Goal: Transaction & Acquisition: Purchase product/service

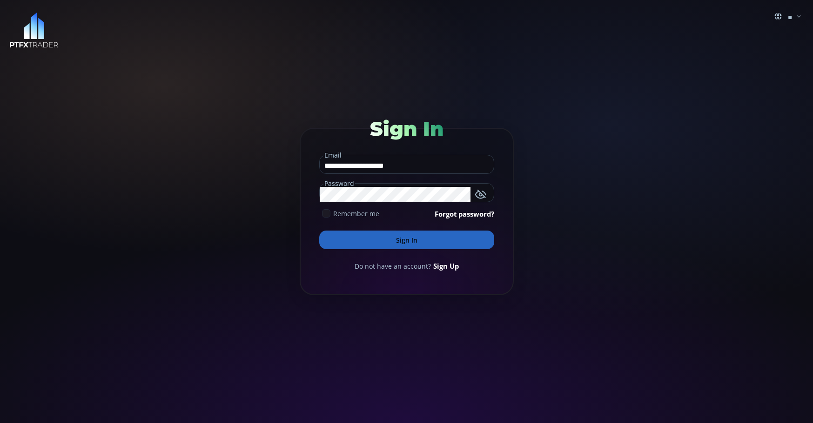
click at [402, 244] on button "Sign In" at bounding box center [406, 240] width 175 height 19
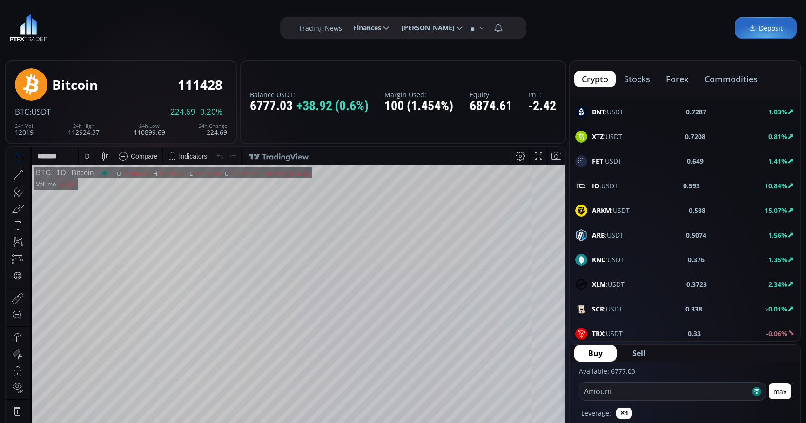
scroll to position [702, 0]
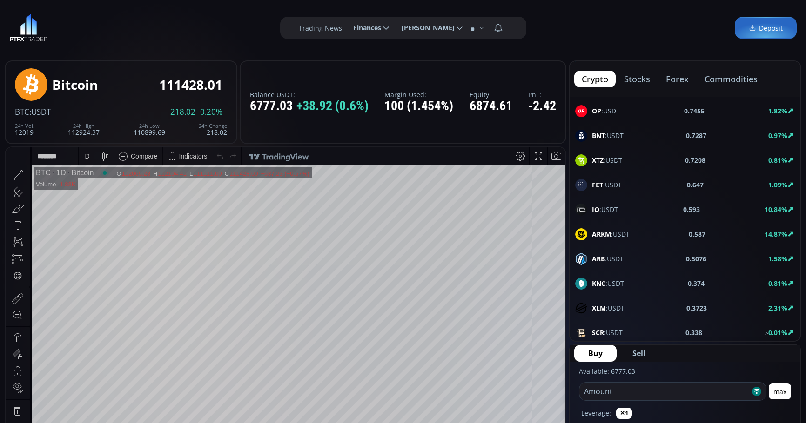
click at [627, 237] on span "ARKM :USDT" at bounding box center [611, 234] width 38 height 10
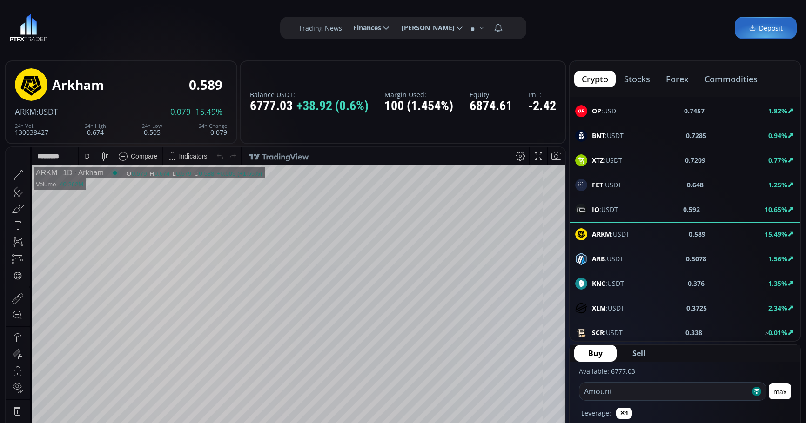
click at [638, 388] on input "number" at bounding box center [664, 392] width 171 height 18
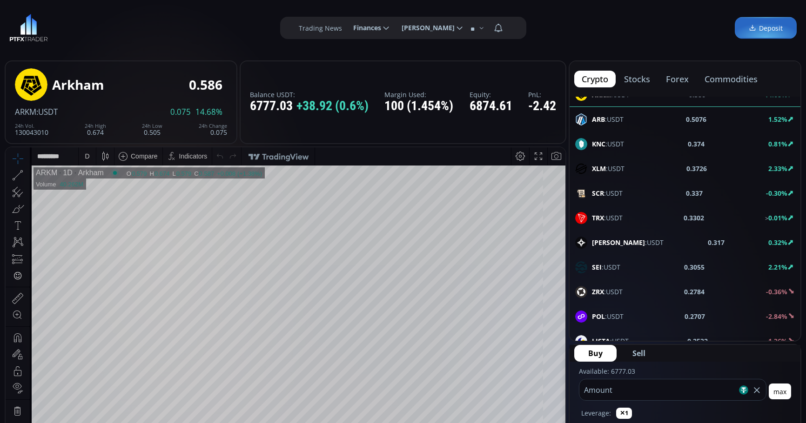
type input "***"
click at [647, 353] on button "Sell" at bounding box center [638, 353] width 41 height 17
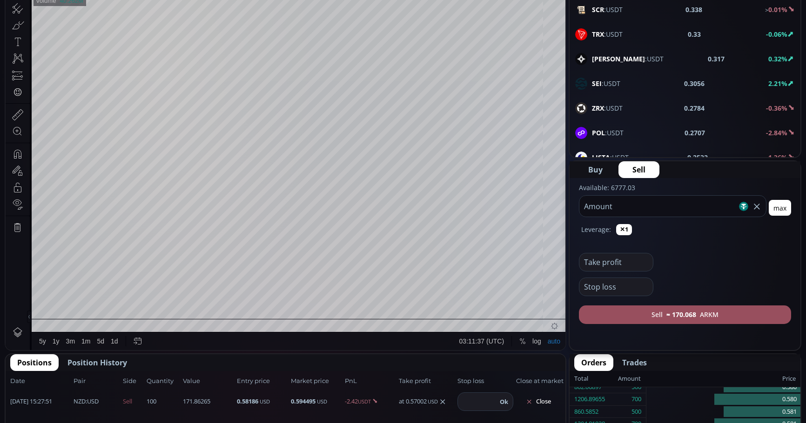
scroll to position [186, 0]
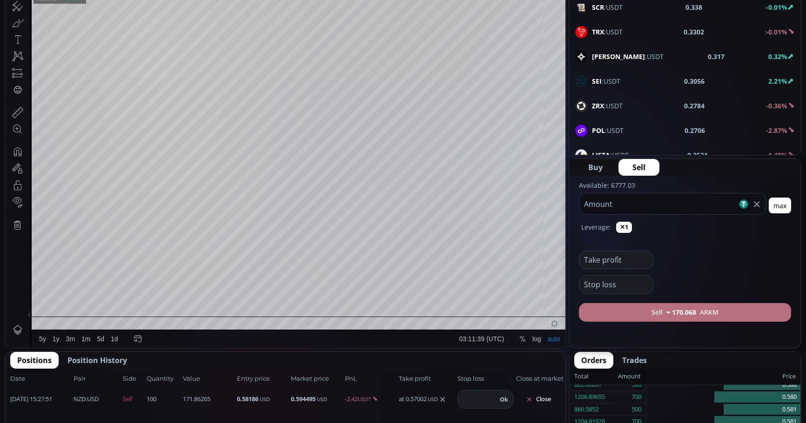
click at [672, 314] on b "≈ 170.068" at bounding box center [681, 313] width 30 height 10
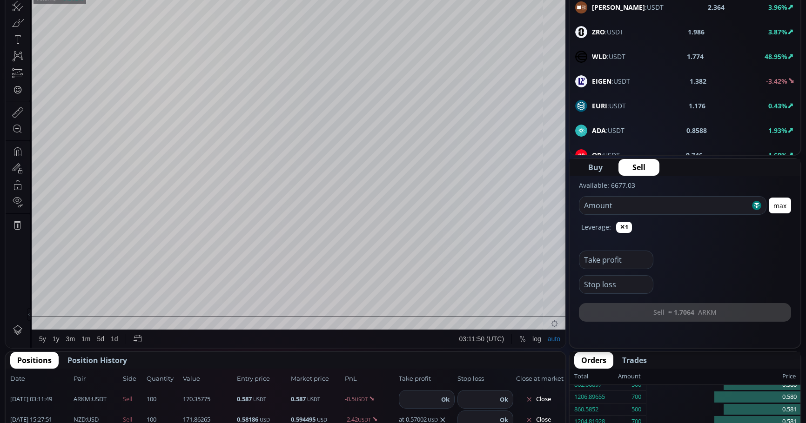
scroll to position [423, 0]
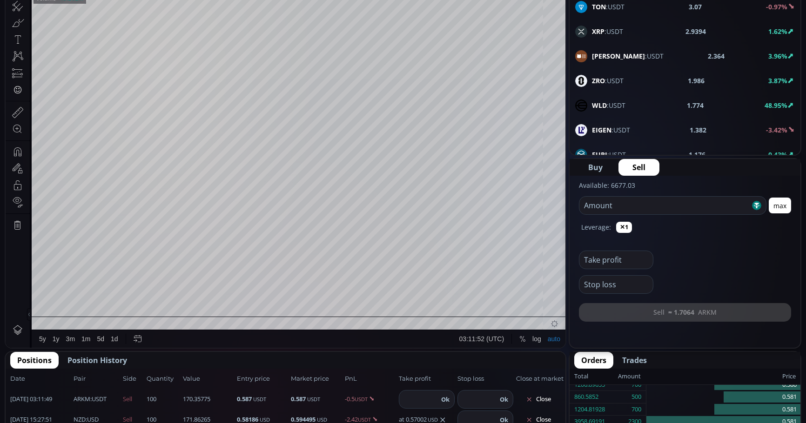
click at [632, 109] on div "WLD :USDT 1.774 48.95%" at bounding box center [685, 106] width 220 height 12
click at [654, 206] on input "number" at bounding box center [664, 206] width 171 height 18
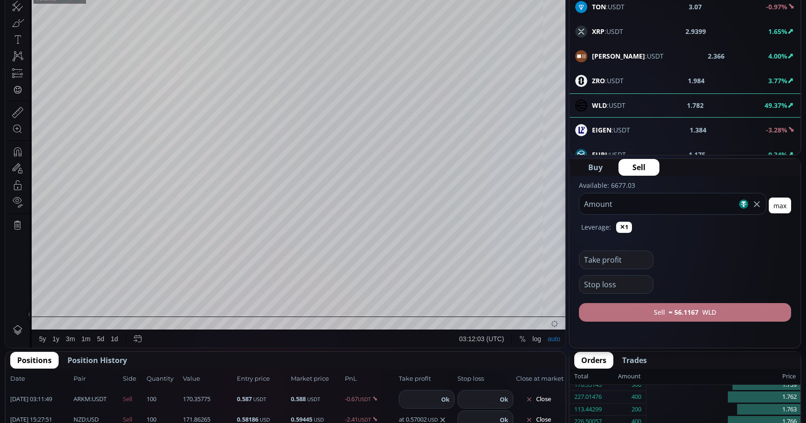
type input "***"
click at [692, 313] on b "≈ 56.1167" at bounding box center [684, 313] width 30 height 10
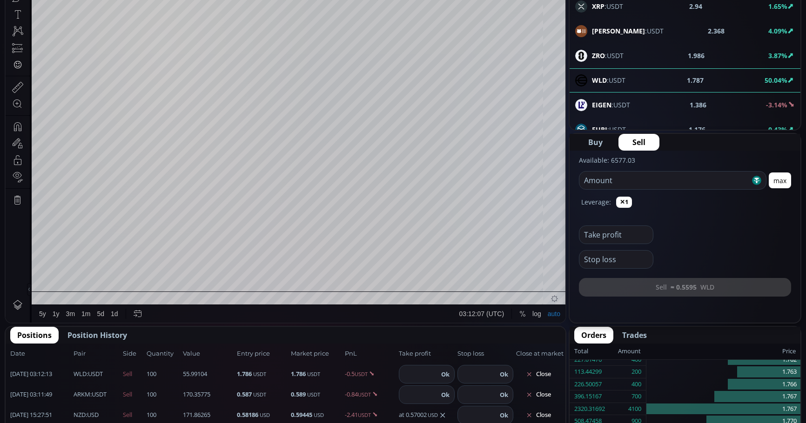
scroll to position [233, 0]
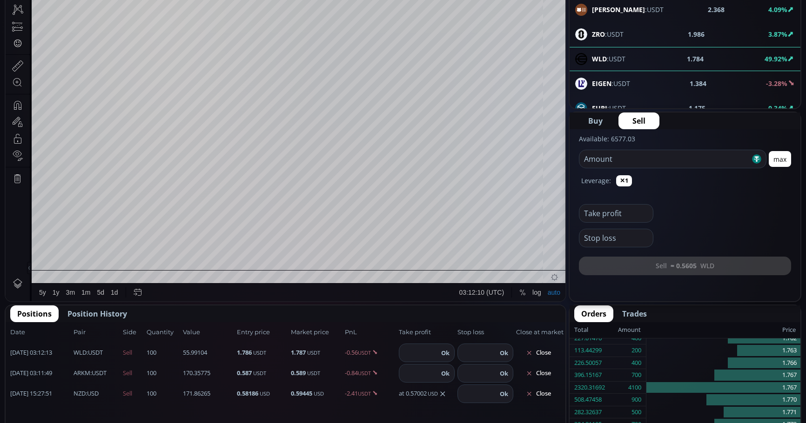
click at [540, 393] on button "Close" at bounding box center [538, 394] width 45 height 15
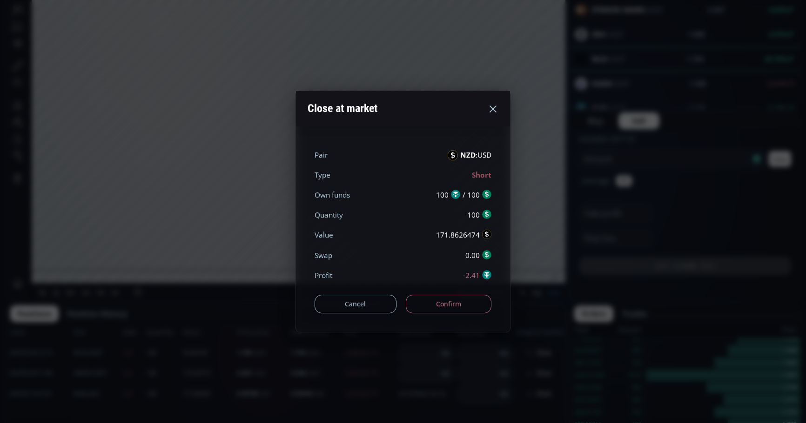
click at [437, 311] on button "Confirm" at bounding box center [449, 304] width 86 height 19
click at [439, 309] on div "Cancel Confirm" at bounding box center [403, 300] width 177 height 28
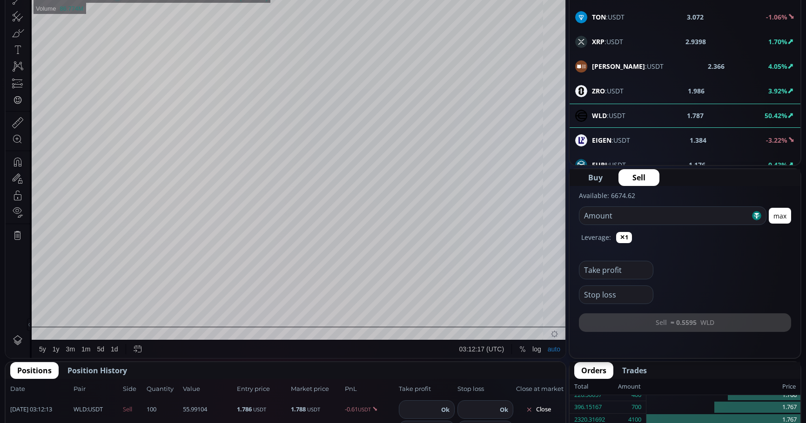
scroll to position [93, 0]
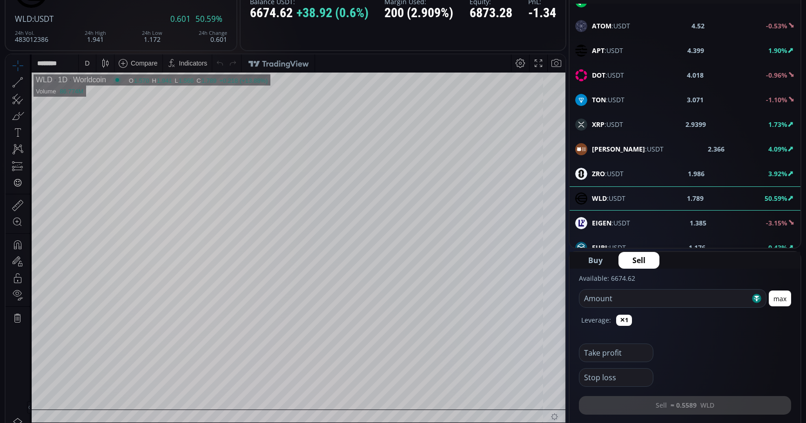
click at [659, 298] on input "number" at bounding box center [664, 299] width 171 height 18
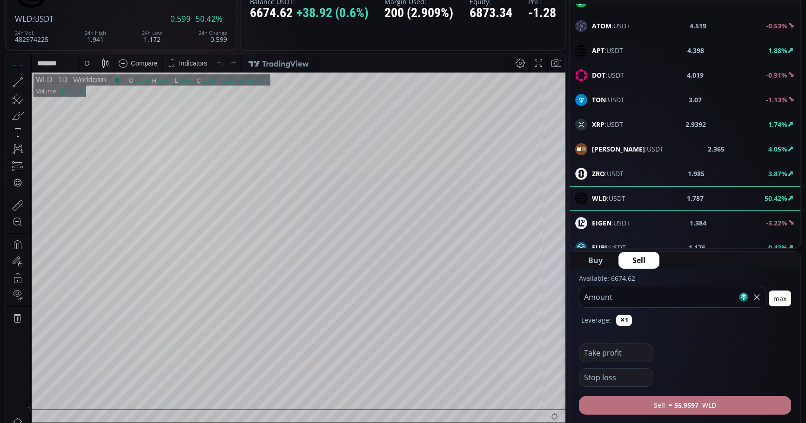
type input "***"
click at [657, 406] on button "Sell ≈ 55.9597 WLD" at bounding box center [685, 405] width 212 height 19
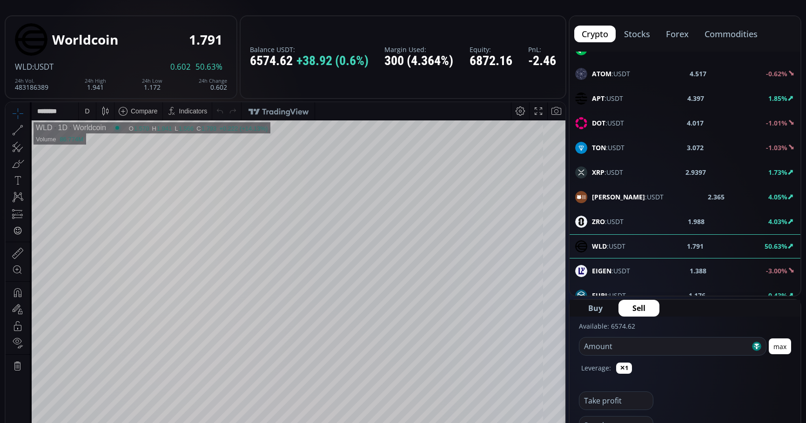
scroll to position [0, 0]
